Goal: Use online tool/utility: Utilize a website feature to perform a specific function

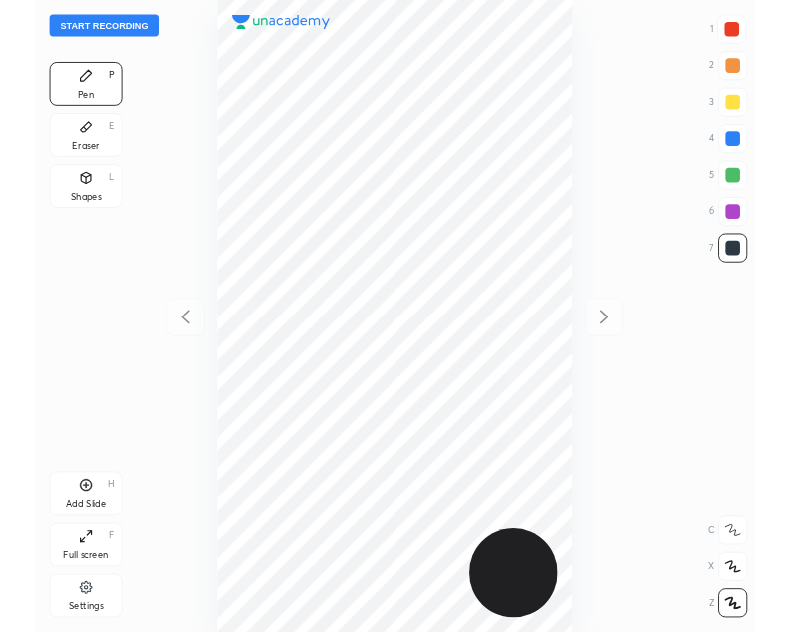
scroll to position [693, 469]
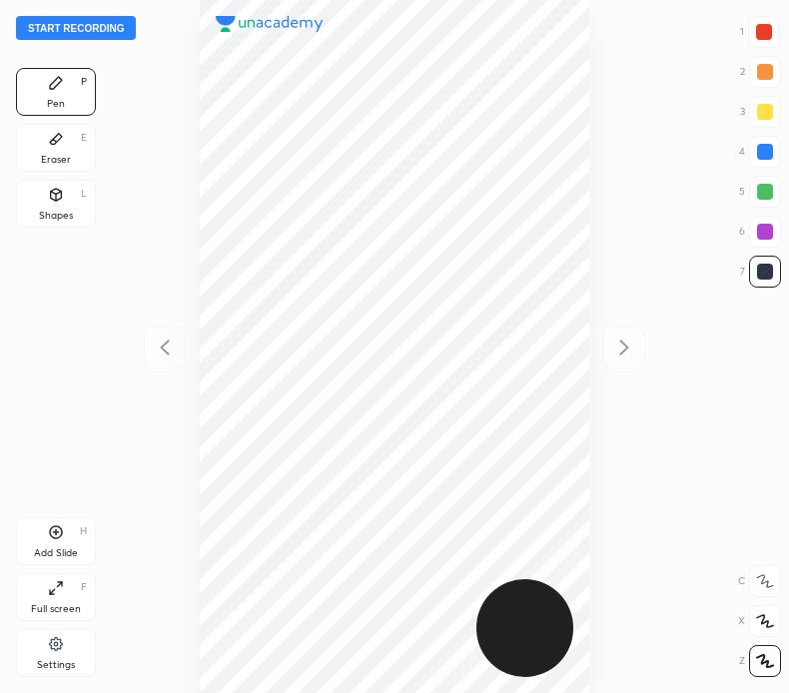
click at [119, 27] on button "Start recording" at bounding box center [76, 28] width 120 height 24
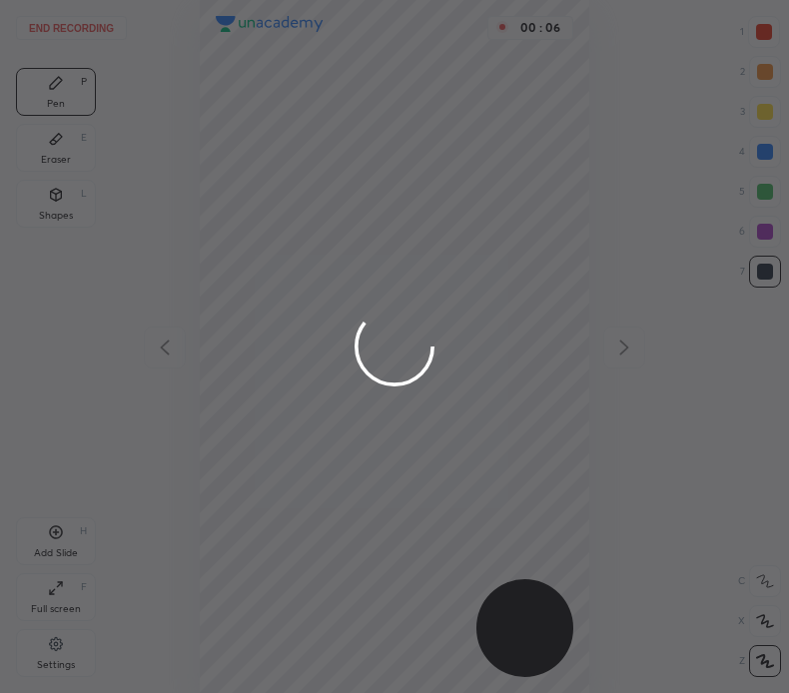
click at [122, 363] on div at bounding box center [394, 346] width 789 height 693
click at [363, 302] on div at bounding box center [394, 346] width 789 height 693
click at [355, 308] on div at bounding box center [394, 346] width 789 height 693
drag, startPoint x: 354, startPoint y: 311, endPoint x: 338, endPoint y: 310, distance: 16.0
click at [350, 310] on div at bounding box center [394, 346] width 789 height 693
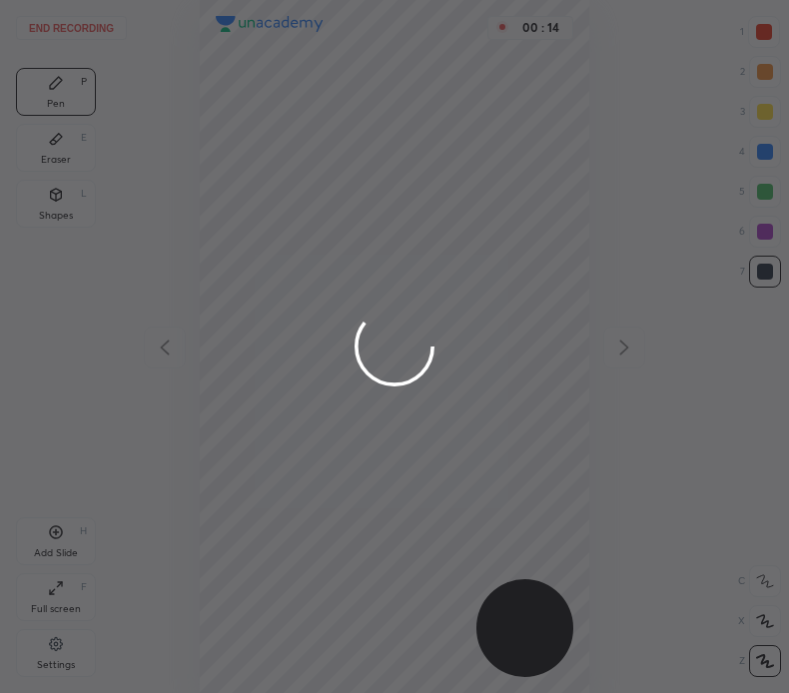
click at [339, 310] on div at bounding box center [394, 346] width 789 height 693
click at [337, 309] on div at bounding box center [394, 346] width 789 height 693
click at [333, 311] on div at bounding box center [394, 346] width 789 height 693
click at [329, 312] on div at bounding box center [394, 346] width 789 height 693
click at [325, 315] on div at bounding box center [394, 346] width 789 height 693
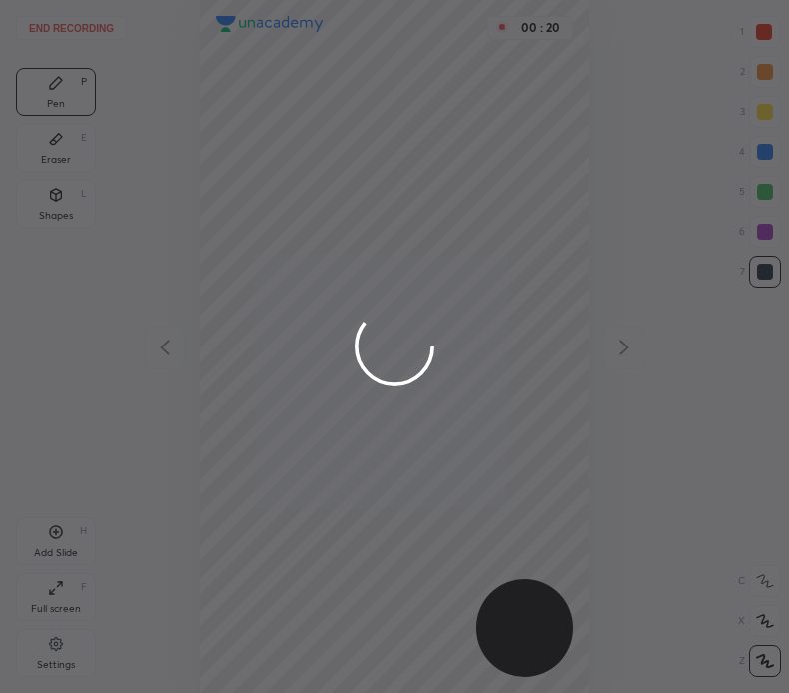
drag, startPoint x: 324, startPoint y: 315, endPoint x: 301, endPoint y: 352, distance: 43.5
click at [324, 316] on div at bounding box center [394, 346] width 789 height 693
click at [398, 322] on circle at bounding box center [394, 346] width 95 height 95
click at [395, 320] on circle at bounding box center [395, 347] width 87 height 87
click at [395, 319] on circle at bounding box center [395, 347] width 87 height 87
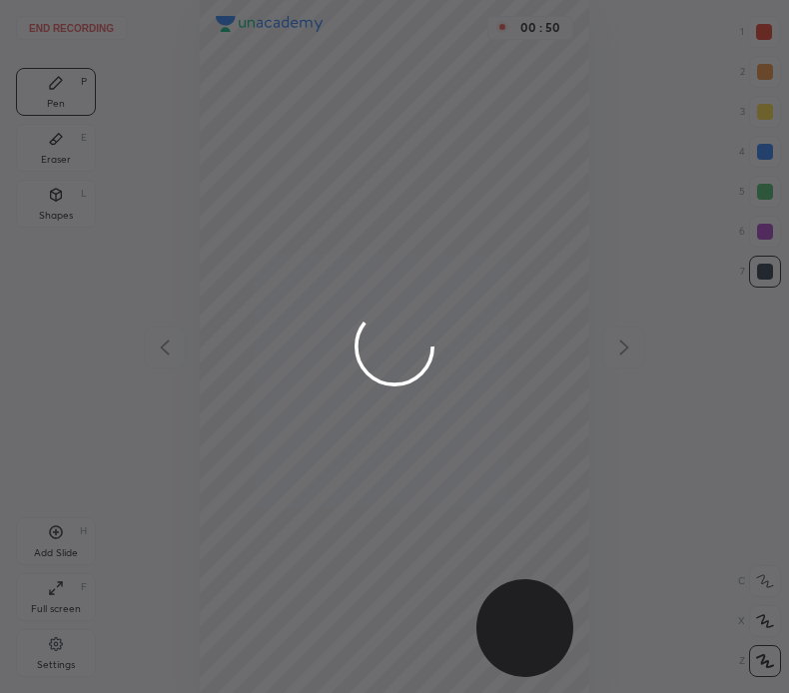
click at [393, 316] on circle at bounding box center [395, 347] width 82 height 82
click at [391, 311] on circle at bounding box center [395, 347] width 104 height 104
click at [89, 23] on div at bounding box center [394, 346] width 789 height 693
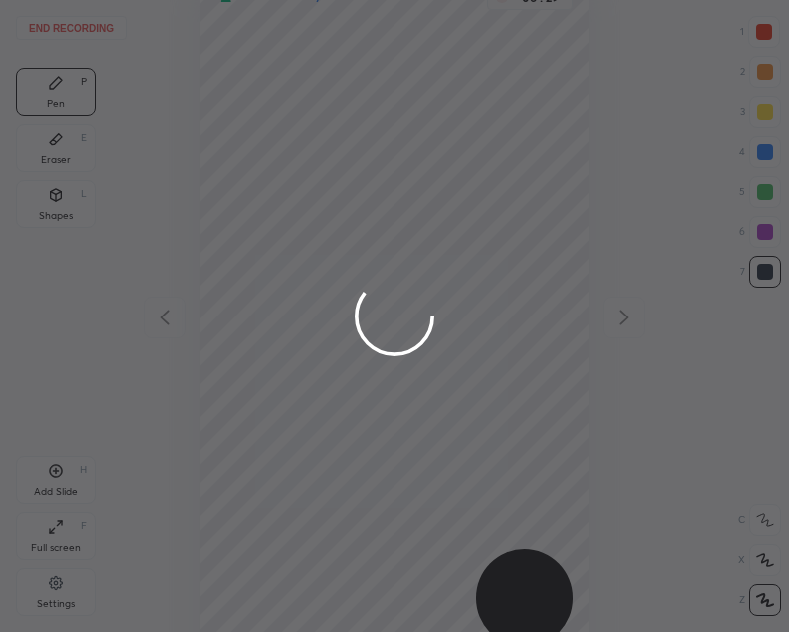
scroll to position [99233, 99396]
